Goal: Find contact information: Find contact information

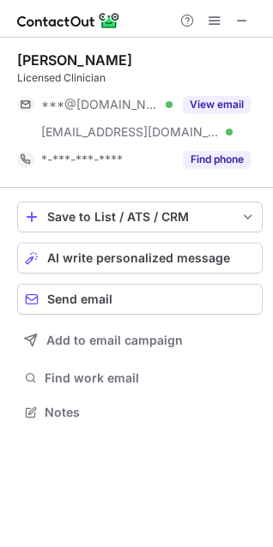
scroll to position [400, 273]
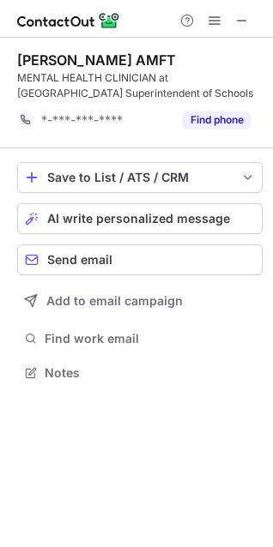
scroll to position [361, 273]
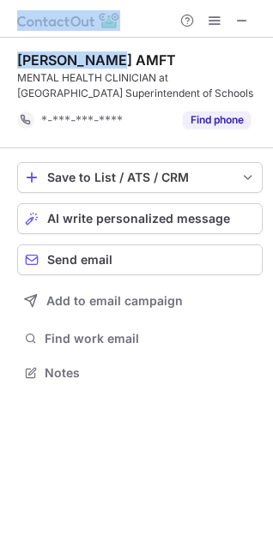
drag, startPoint x: 102, startPoint y: 56, endPoint x: -21, endPoint y: 59, distance: 123.5
click at [0, 59] on html "[PERSON_NAME] AMFT MENTAL HEALTH CLINICIAN at [GEOGRAPHIC_DATA] Superintendent …" at bounding box center [136, 273] width 273 height 547
copy div "[PERSON_NAME]"
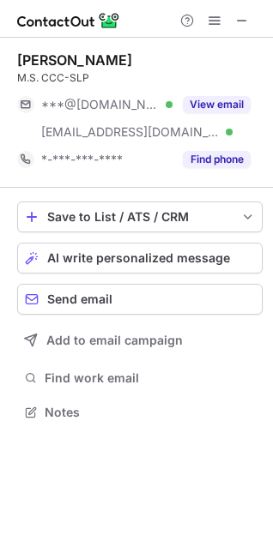
scroll to position [400, 273]
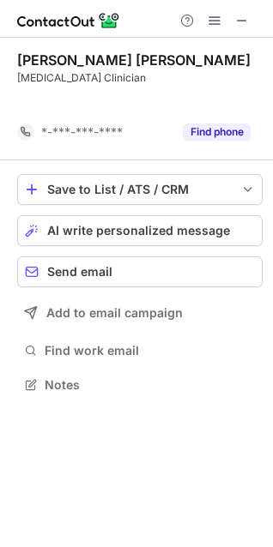
scroll to position [345, 273]
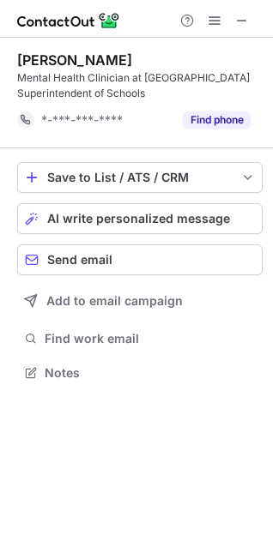
scroll to position [361, 273]
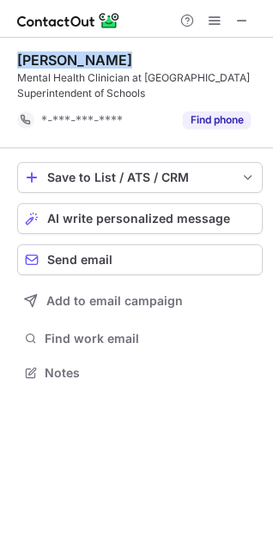
drag, startPoint x: 107, startPoint y: 57, endPoint x: 12, endPoint y: 57, distance: 95.2
click at [12, 57] on div "Sofia Landois Mental Health Clinician at Kern County Superintendent of Schools …" at bounding box center [136, 218] width 273 height 361
copy div "Sofia Landois"
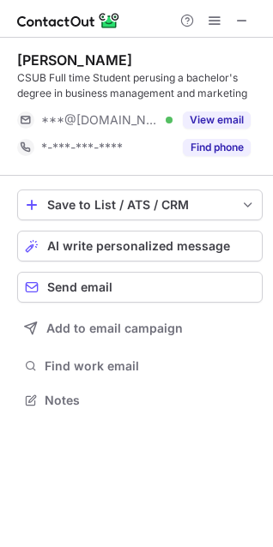
scroll to position [388, 273]
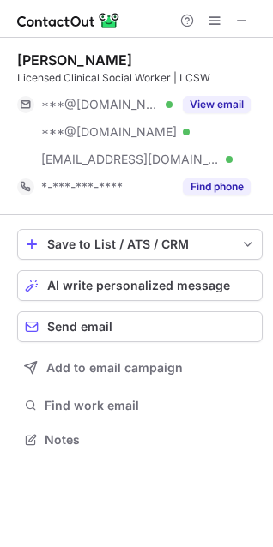
scroll to position [428, 273]
click at [89, 59] on div "Melinda Mendez" at bounding box center [74, 59] width 115 height 17
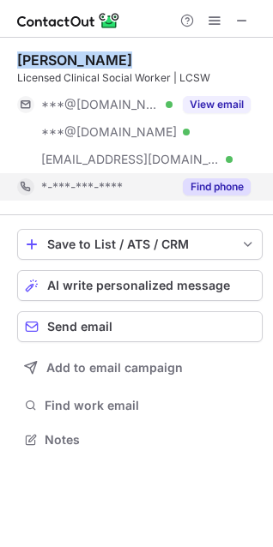
click at [188, 189] on button "Find phone" at bounding box center [217, 186] width 68 height 17
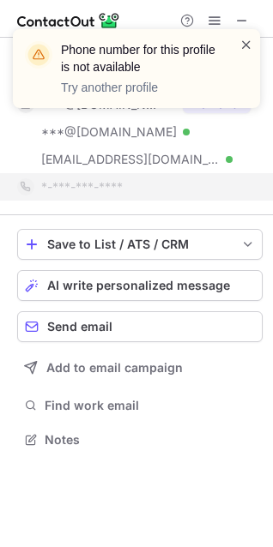
click at [248, 43] on span at bounding box center [246, 44] width 14 height 17
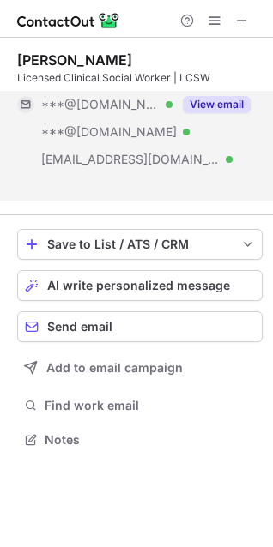
scroll to position [400, 273]
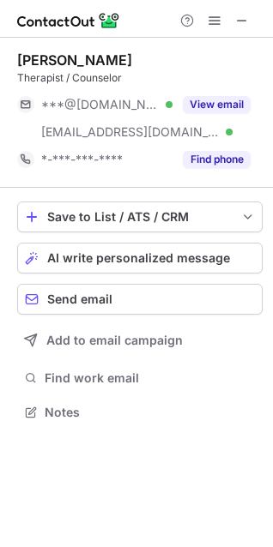
scroll to position [400, 273]
click at [63, 60] on div "[PERSON_NAME]" at bounding box center [74, 59] width 115 height 17
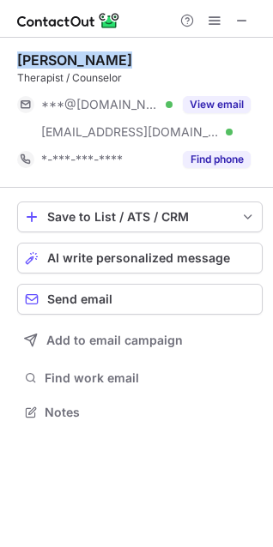
click at [63, 60] on div "[PERSON_NAME]" at bounding box center [74, 59] width 115 height 17
copy div "[PERSON_NAME]"
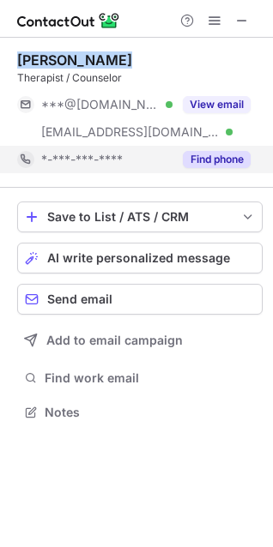
click at [217, 159] on button "Find phone" at bounding box center [217, 159] width 68 height 17
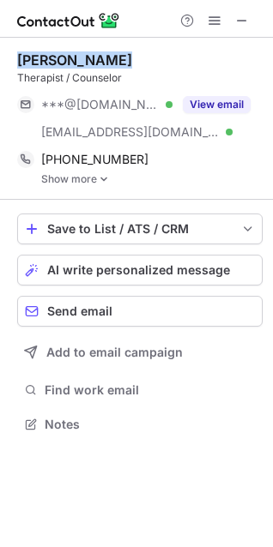
scroll to position [412, 273]
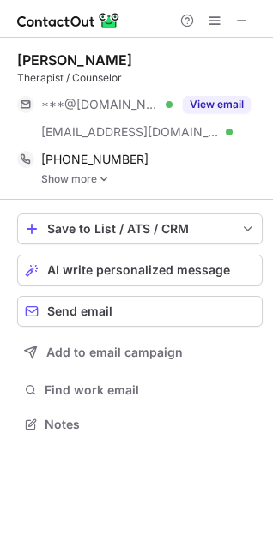
click at [79, 179] on link "Show more" at bounding box center [151, 179] width 221 height 12
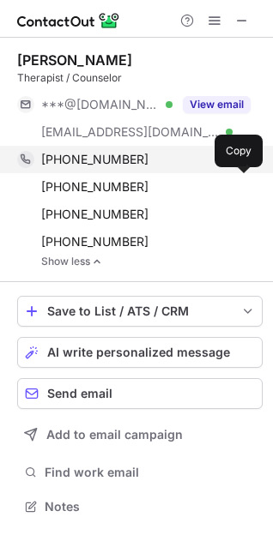
scroll to position [495, 273]
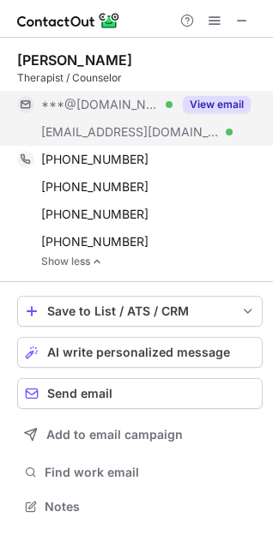
click at [207, 110] on button "View email" at bounding box center [217, 104] width 68 height 17
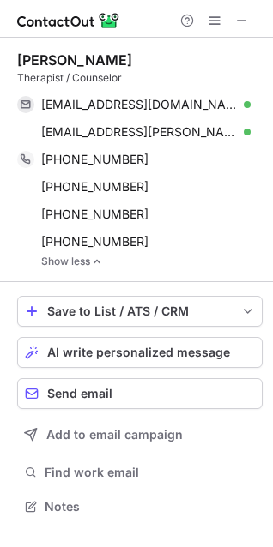
click at [95, 55] on div "Anasa Demby" at bounding box center [74, 59] width 115 height 17
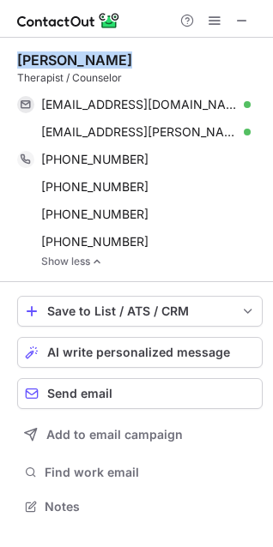
click at [95, 55] on div "Anasa Demby" at bounding box center [74, 59] width 115 height 17
copy div "Anasa Demby"
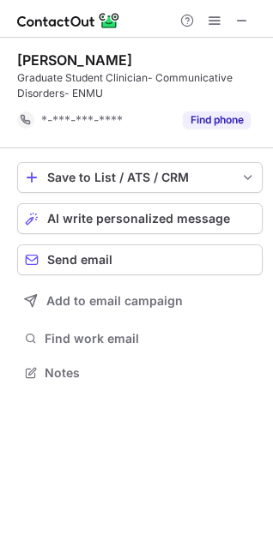
scroll to position [361, 273]
click at [80, 46] on div "[PERSON_NAME] Graduate Student Clinician- Communicative Disorders- ENMU *-***-*…" at bounding box center [139, 93] width 245 height 111
click at [80, 46] on div "Shelbeer Kaur Graduate Student Clinician- Communicative Disorders- ENMU *-***-*…" at bounding box center [139, 93] width 245 height 111
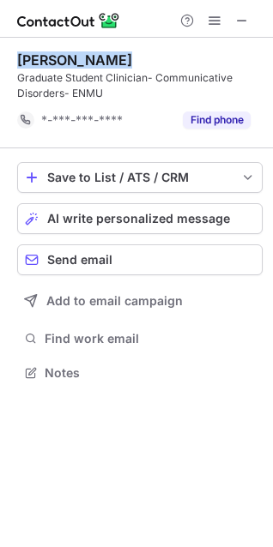
click at [80, 46] on div "Shelbeer Kaur Graduate Student Clinician- Communicative Disorders- ENMU *-***-*…" at bounding box center [139, 93] width 245 height 111
copy div "Shelbeer Kaur"
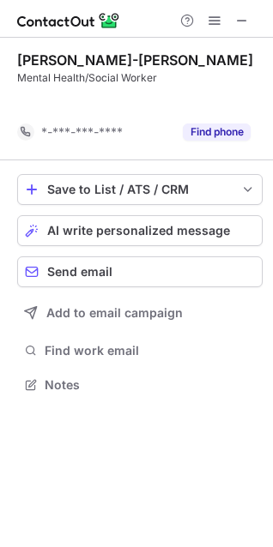
scroll to position [345, 273]
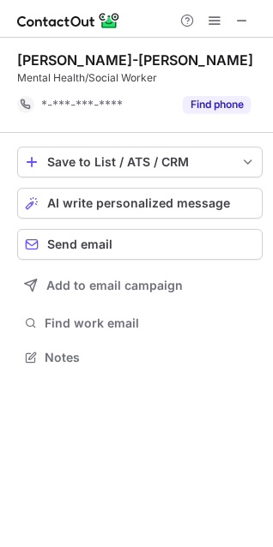
click at [69, 64] on div "Gloria Tucker-Elijah" at bounding box center [135, 59] width 236 height 17
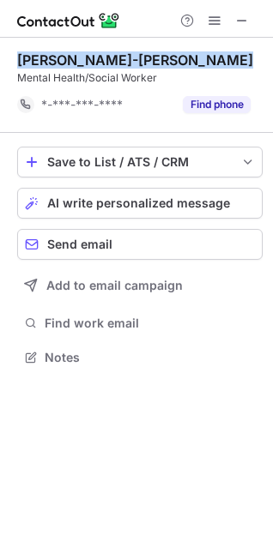
click at [69, 64] on div "Gloria Tucker-Elijah" at bounding box center [135, 59] width 236 height 17
copy div "Gloria Tucker-Elijah"
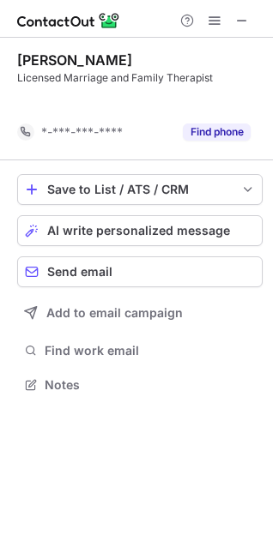
scroll to position [345, 273]
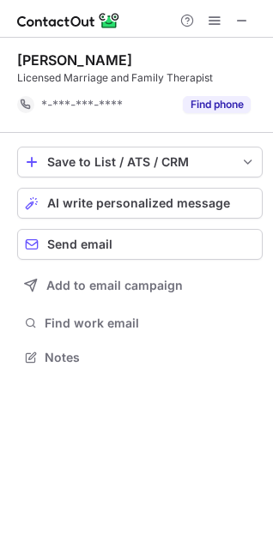
click at [76, 57] on div "[PERSON_NAME]" at bounding box center [74, 59] width 115 height 17
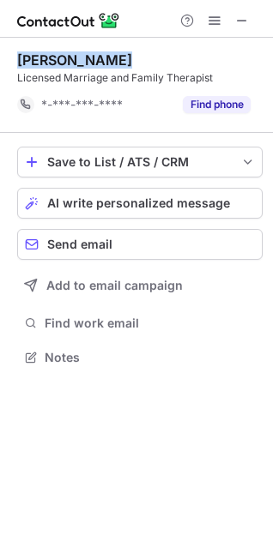
click at [76, 57] on div "[PERSON_NAME]" at bounding box center [74, 59] width 115 height 17
copy div "[PERSON_NAME]"
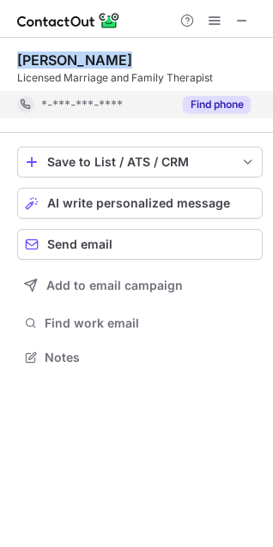
click at [200, 102] on button "Find phone" at bounding box center [217, 104] width 68 height 17
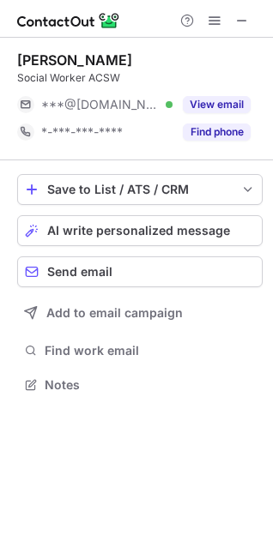
scroll to position [373, 273]
click at [52, 63] on div "Ronald Hainsel Hernandez" at bounding box center [74, 59] width 115 height 17
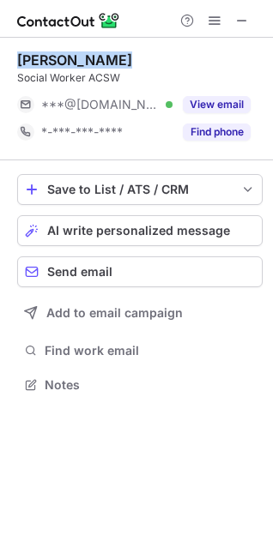
click at [52, 63] on div "Ronald Hainsel Hernandez" at bounding box center [74, 59] width 115 height 17
copy div "Ronald Hainsel Hernandez"
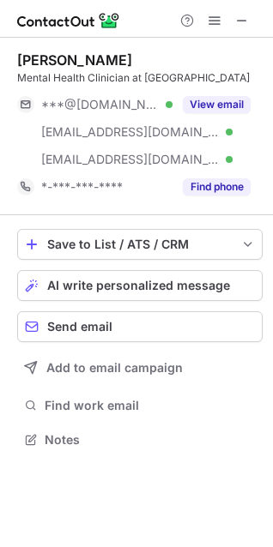
scroll to position [428, 273]
click at [116, 60] on div "Amanda Krumsick" at bounding box center [74, 59] width 115 height 17
click at [114, 59] on div "Amanda Krumsick" at bounding box center [74, 59] width 115 height 17
copy div "Krumsick"
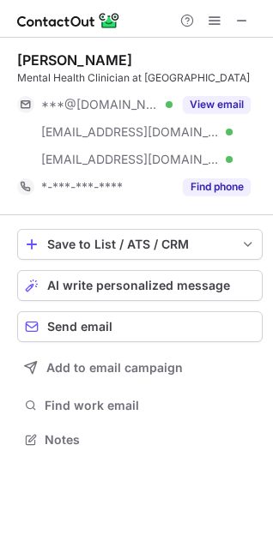
click at [49, 55] on div "Amanda Krumsick" at bounding box center [74, 59] width 115 height 17
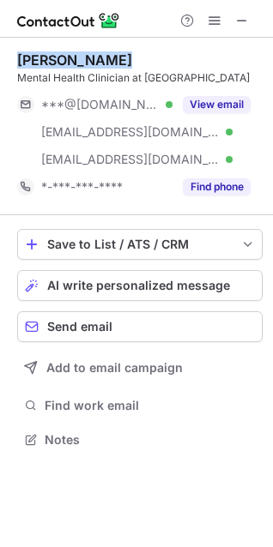
click at [49, 55] on div "Amanda Krumsick" at bounding box center [74, 59] width 115 height 17
copy div "Amanda Krumsick"
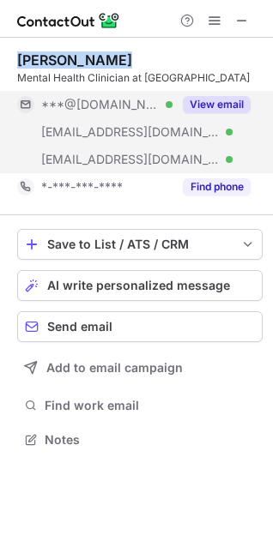
click at [226, 100] on button "View email" at bounding box center [217, 104] width 68 height 17
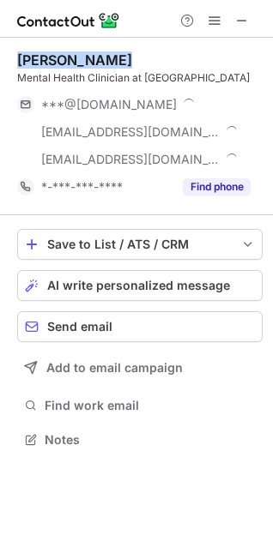
scroll to position [455, 273]
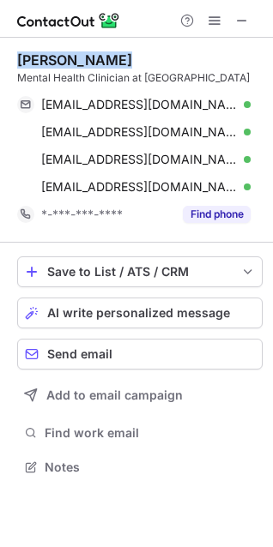
copy div "Amanda Krumsick"
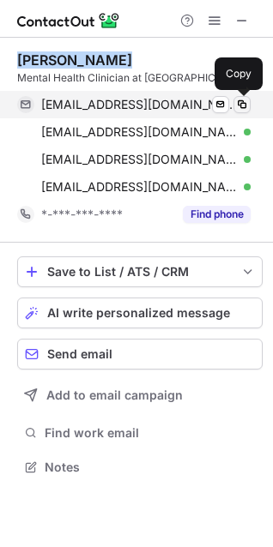
click at [241, 105] on span at bounding box center [242, 105] width 14 height 14
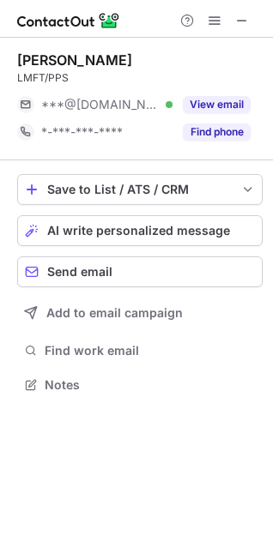
scroll to position [373, 273]
click at [69, 66] on div "Nita Jacobson" at bounding box center [74, 59] width 115 height 17
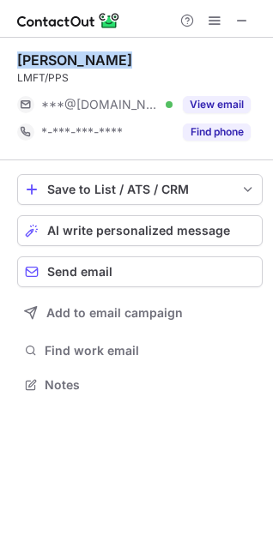
click at [69, 66] on div "Nita Jacobson" at bounding box center [74, 59] width 115 height 17
copy div "Nita Jacobson"
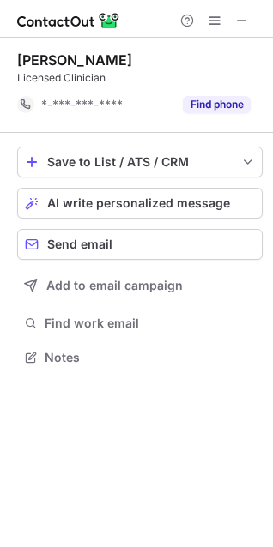
scroll to position [345, 273]
click at [89, 67] on div "[PERSON_NAME]" at bounding box center [74, 59] width 115 height 17
click at [89, 67] on div "Jennifer Sweet-Farness" at bounding box center [74, 59] width 115 height 17
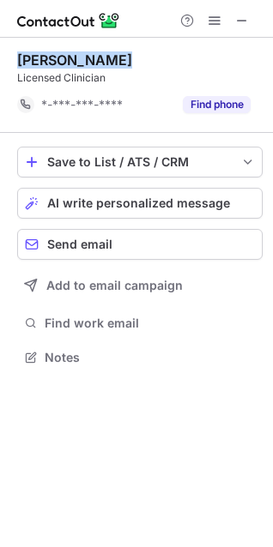
click at [89, 67] on div "Jennifer Sweet-Farness" at bounding box center [74, 59] width 115 height 17
copy div "Jennifer Sweet-Farness"
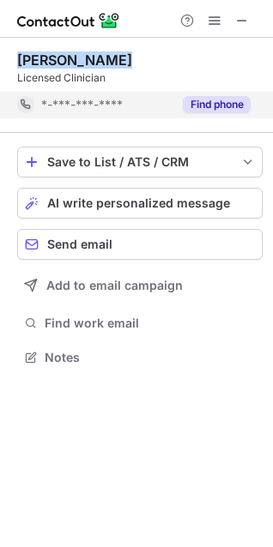
click at [231, 104] on button "Find phone" at bounding box center [217, 104] width 68 height 17
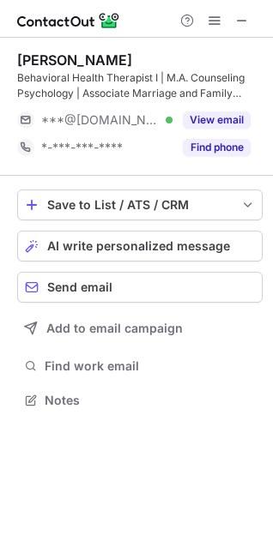
scroll to position [388, 273]
click at [59, 61] on div "Rosa Ciprés" at bounding box center [74, 59] width 115 height 17
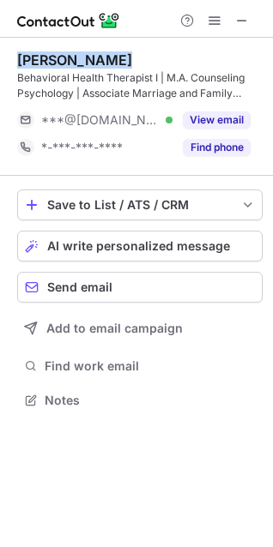
click at [59, 61] on div "Rosa Ciprés" at bounding box center [74, 59] width 115 height 17
copy div "Rosa Ciprés"
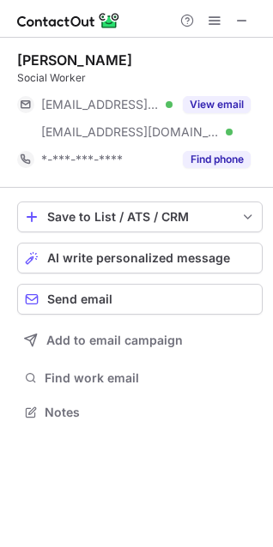
scroll to position [400, 273]
click at [58, 58] on div "[PERSON_NAME]" at bounding box center [74, 59] width 115 height 17
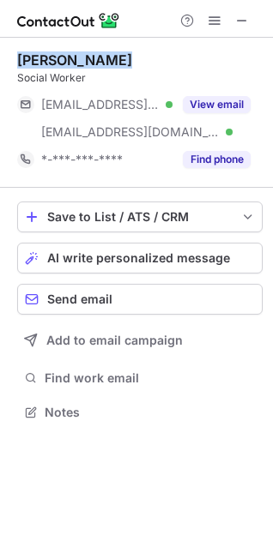
click at [58, 58] on div "[PERSON_NAME]" at bounding box center [74, 59] width 115 height 17
copy div "[PERSON_NAME]"
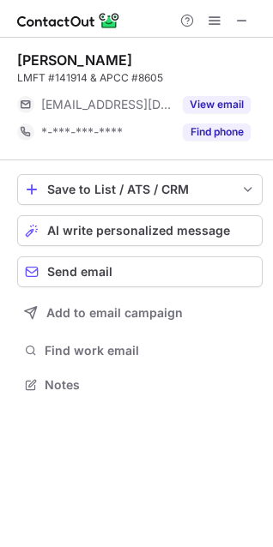
scroll to position [373, 273]
click at [59, 57] on div "Julian Alberto-Delgado" at bounding box center [74, 59] width 115 height 17
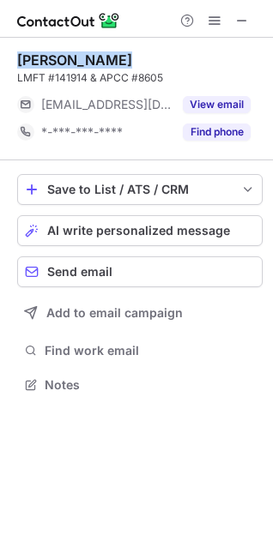
click at [59, 57] on div "Julian Alberto-Delgado" at bounding box center [74, 59] width 115 height 17
copy div "Julian Alberto-Delgado"
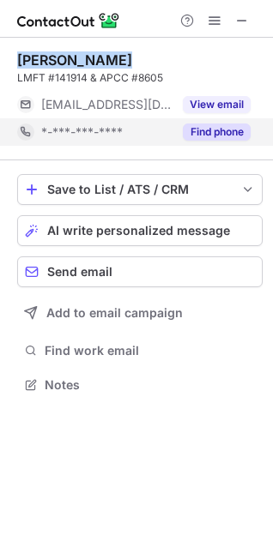
click at [201, 138] on button "Find phone" at bounding box center [217, 131] width 68 height 17
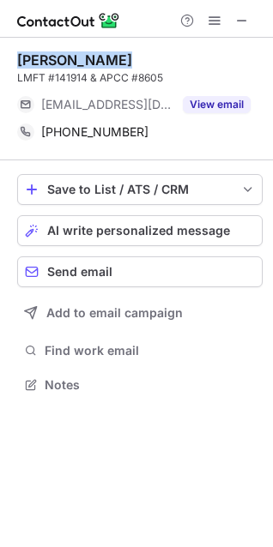
click at [127, 61] on div "Julian Alberto-Delgado" at bounding box center [74, 59] width 115 height 17
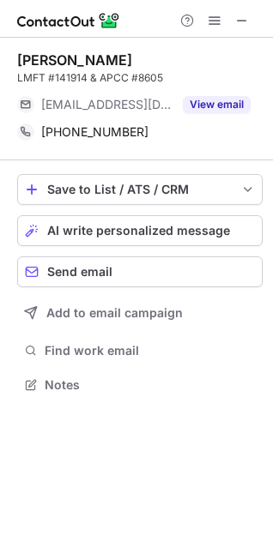
click at [127, 61] on div "Julian Alberto-Delgado" at bounding box center [74, 59] width 115 height 17
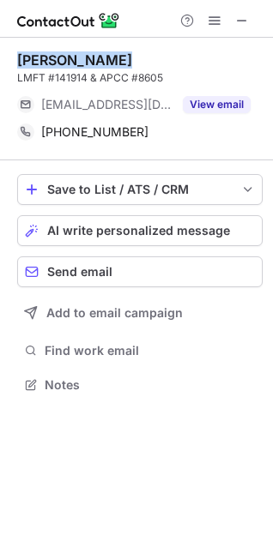
click at [127, 61] on div "Julian Alberto-Delgado" at bounding box center [74, 59] width 115 height 17
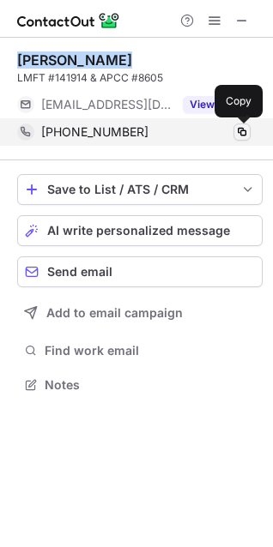
click at [243, 130] on span at bounding box center [242, 132] width 14 height 14
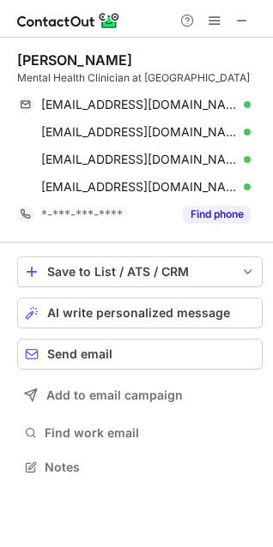
scroll to position [455, 273]
drag, startPoint x: 221, startPoint y: 215, endPoint x: 224, endPoint y: 246, distance: 31.0
click at [220, 214] on button "Find phone" at bounding box center [217, 214] width 68 height 17
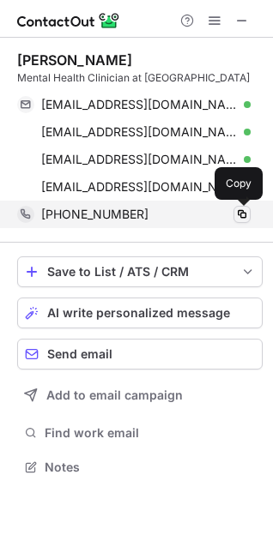
click at [240, 211] on span at bounding box center [242, 214] width 14 height 14
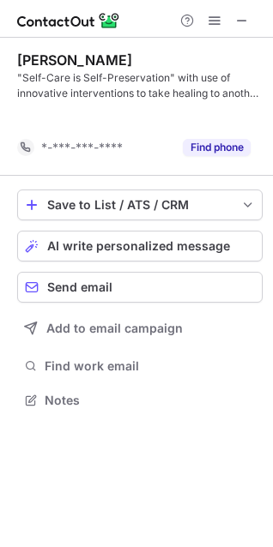
scroll to position [361, 273]
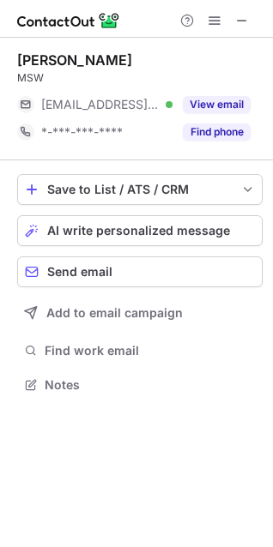
scroll to position [373, 273]
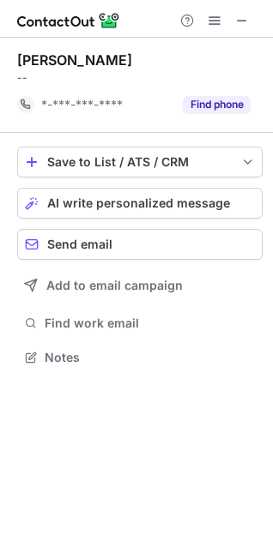
scroll to position [345, 273]
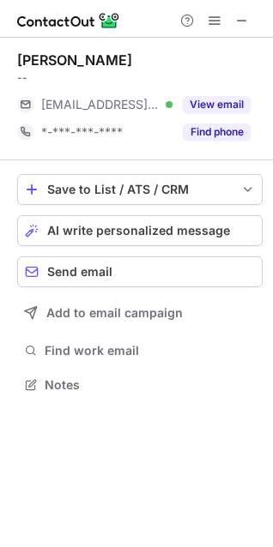
scroll to position [373, 273]
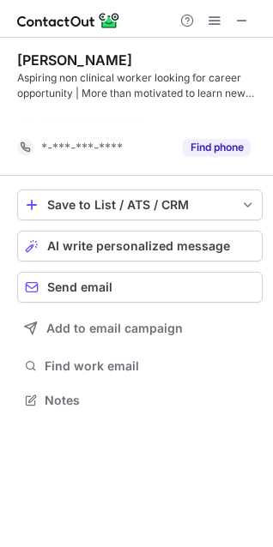
scroll to position [361, 273]
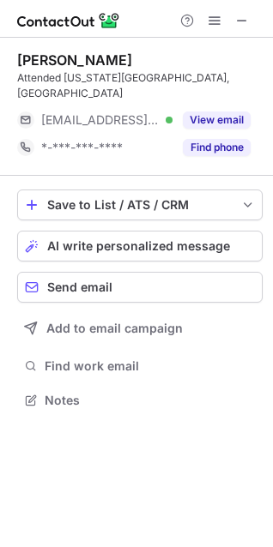
scroll to position [373, 273]
